Goal: Task Accomplishment & Management: Complete application form

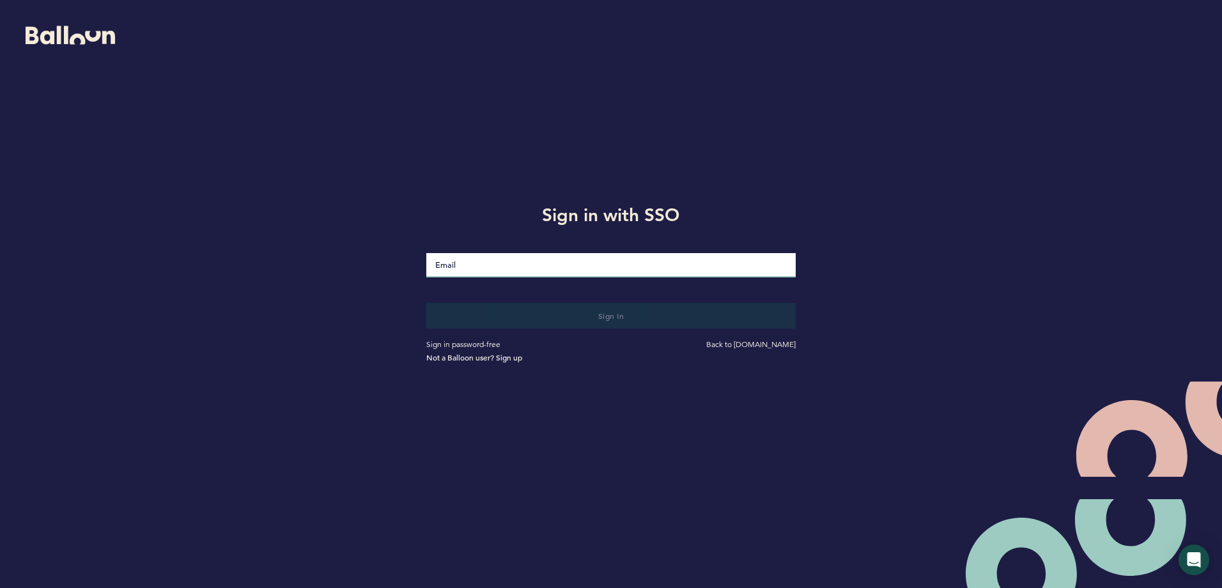
click at [521, 268] on input "Email" at bounding box center [610, 265] width 369 height 24
type input "[EMAIL_ADDRESS][DOMAIN_NAME]"
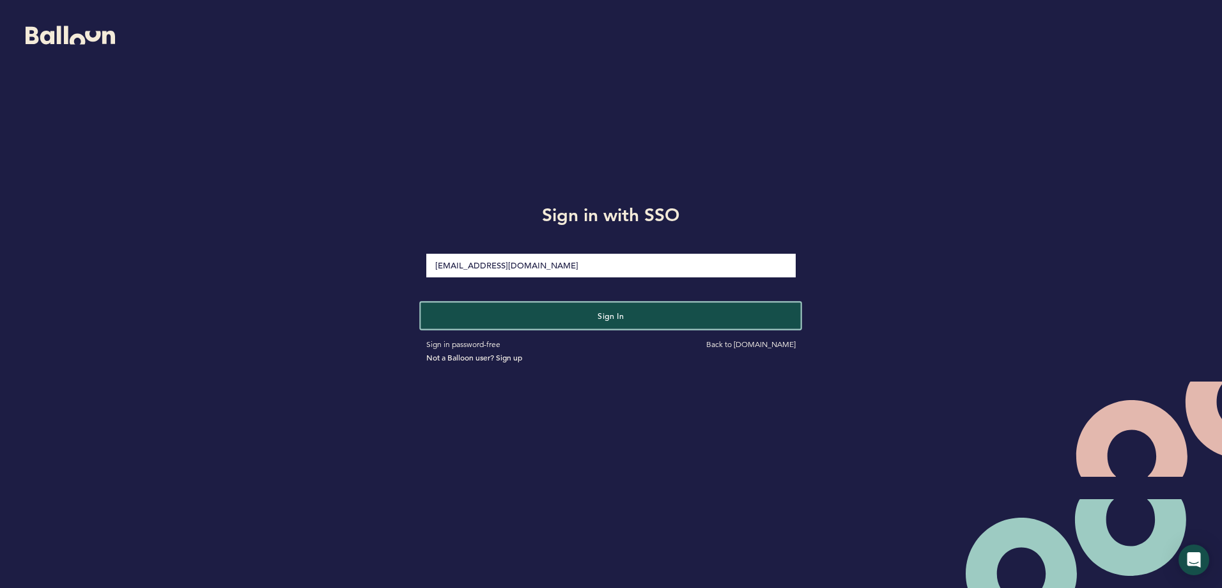
click at [585, 316] on button "Sign in" at bounding box center [611, 315] width 380 height 26
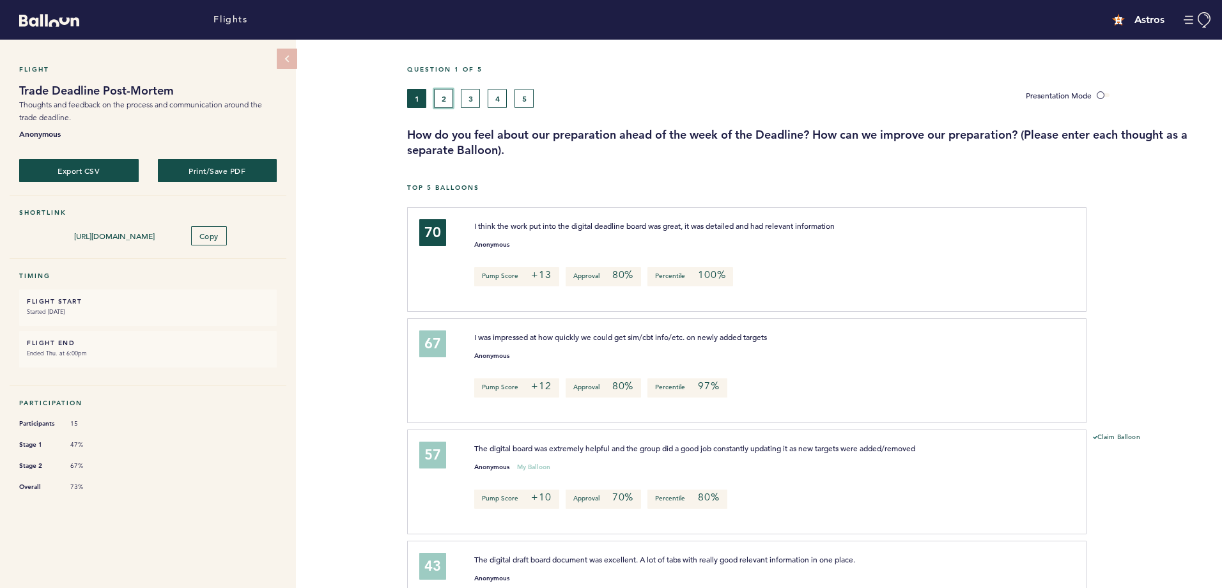
click at [437, 100] on button "2" at bounding box center [443, 98] width 19 height 19
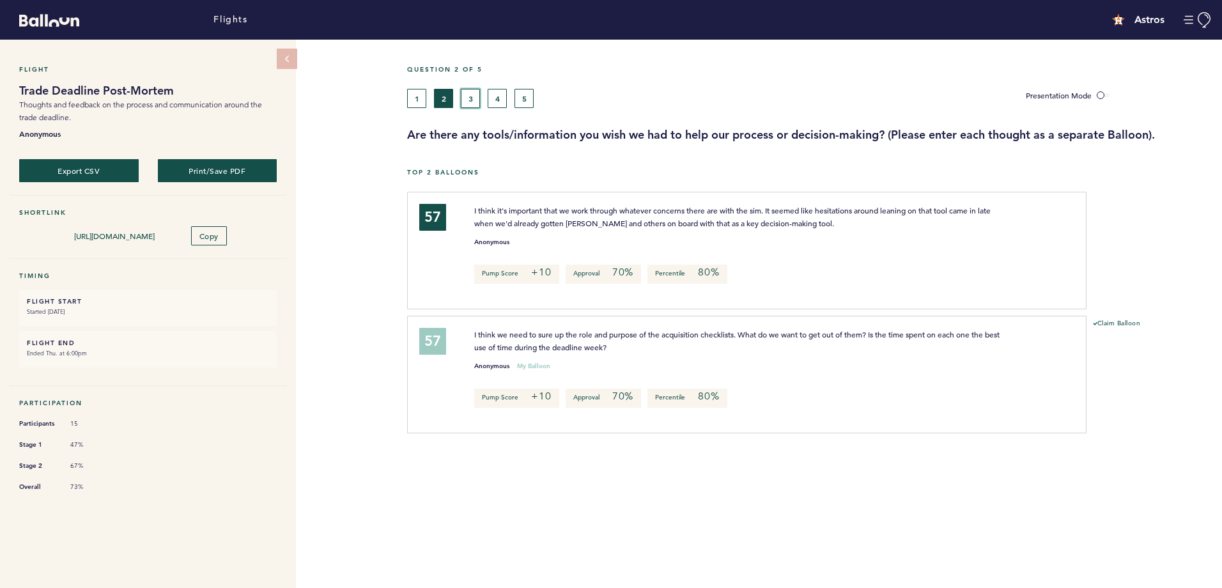
click at [476, 97] on button "3" at bounding box center [470, 98] width 19 height 19
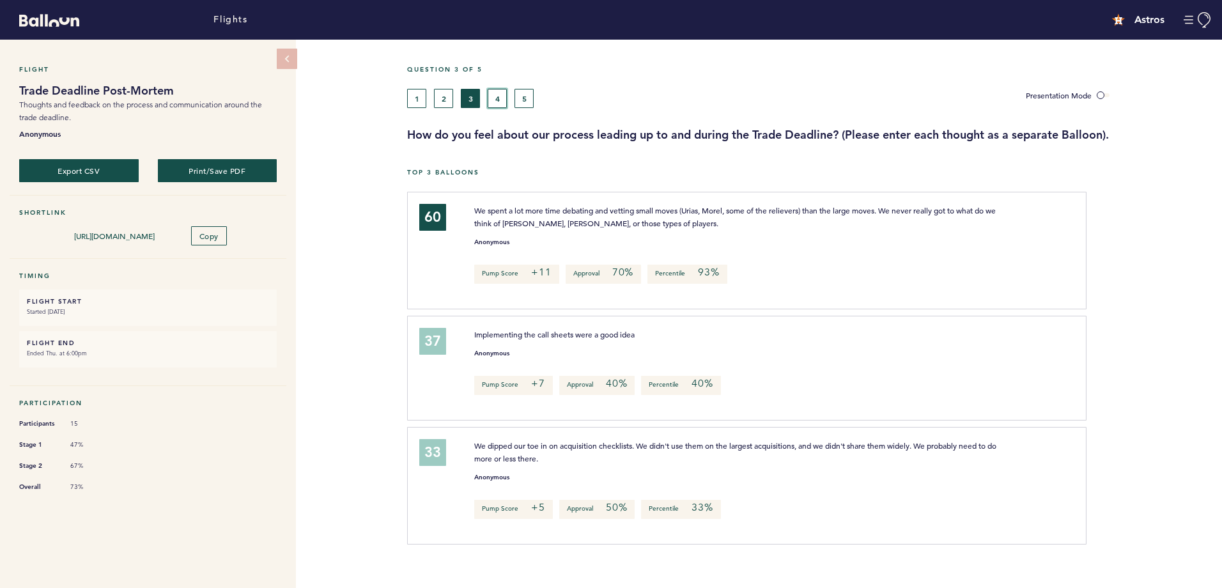
click at [496, 99] on button "4" at bounding box center [497, 98] width 19 height 19
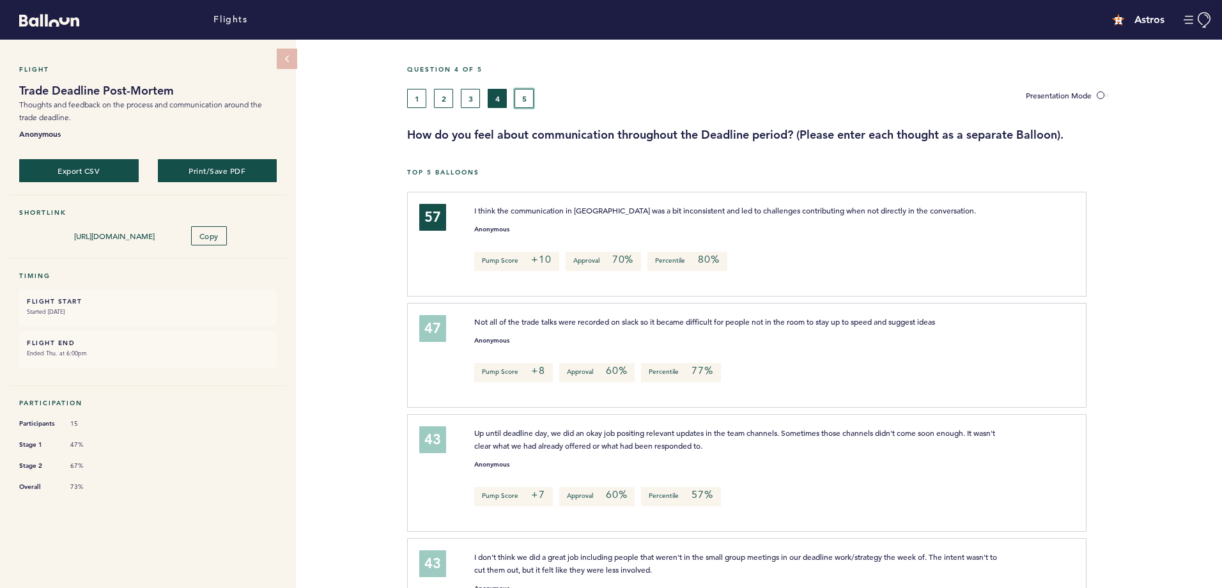
click at [527, 99] on button "5" at bounding box center [523, 98] width 19 height 19
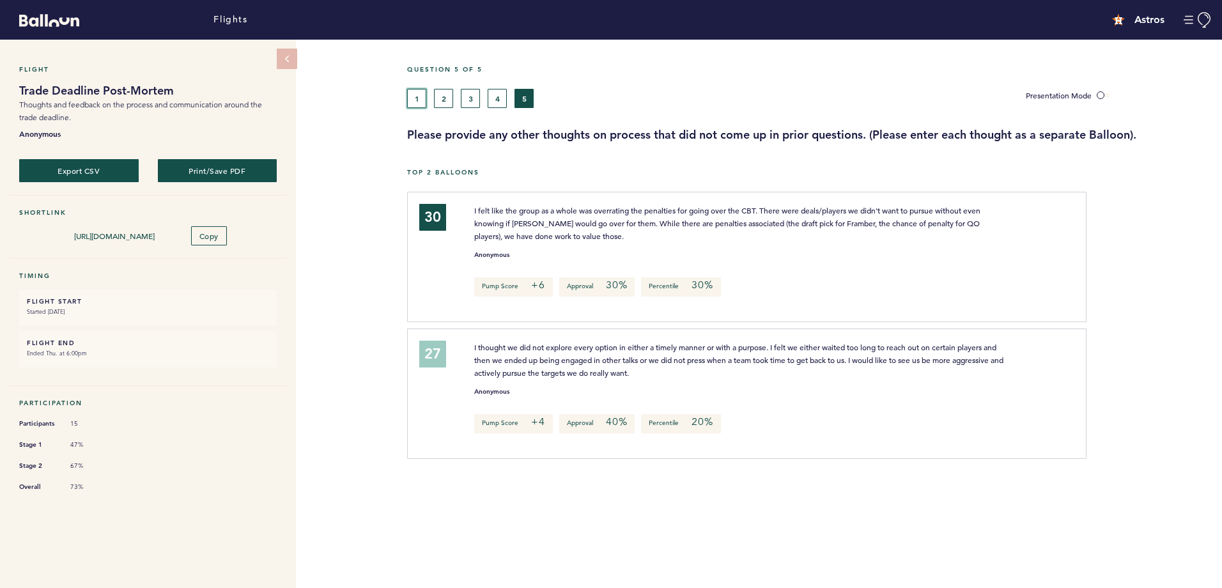
click at [426, 102] on button "1" at bounding box center [416, 98] width 19 height 19
